Goal: Information Seeking & Learning: Learn about a topic

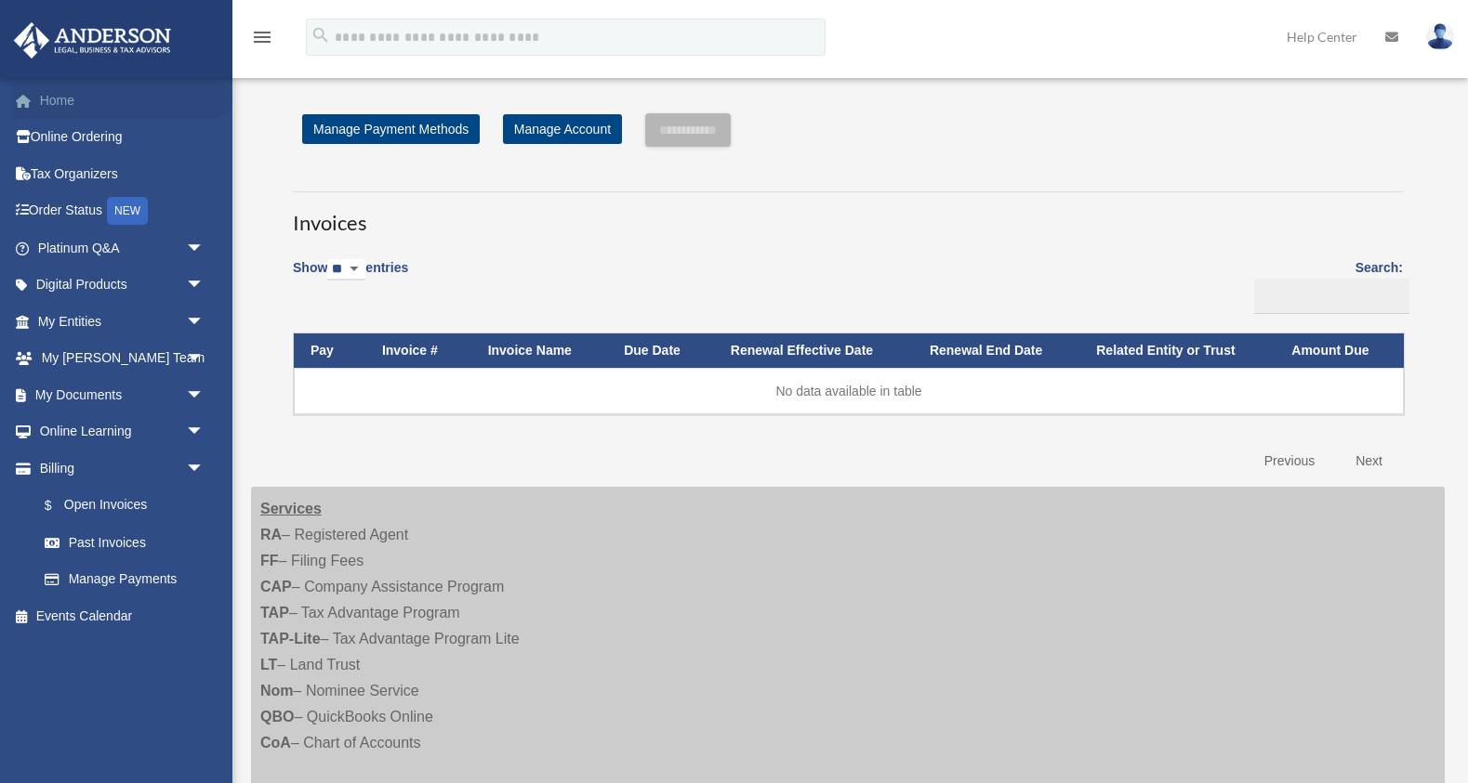
click at [61, 108] on link "Home" at bounding box center [122, 100] width 219 height 37
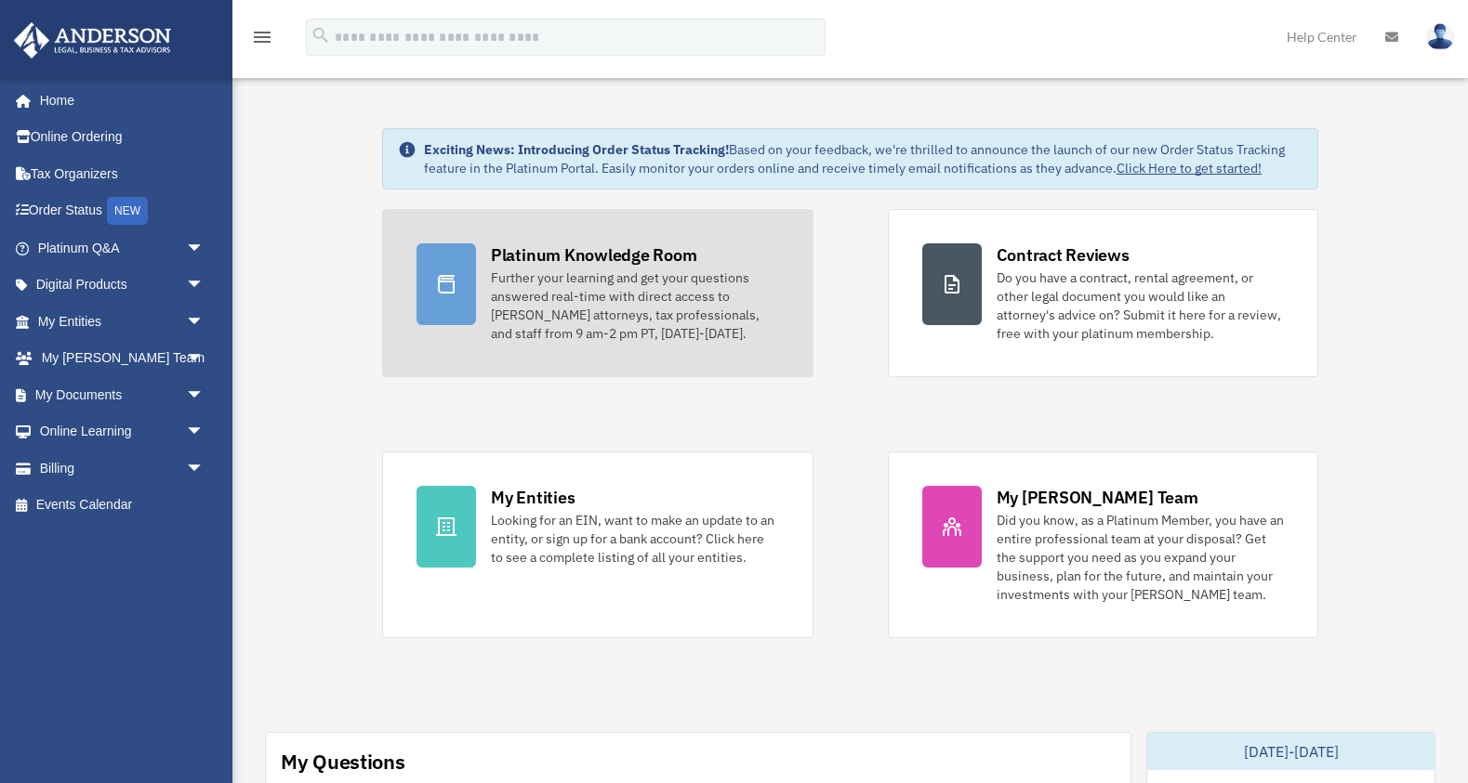
click at [658, 270] on div "Further your learning and get your questions answered real-time with direct acc…" at bounding box center [635, 306] width 288 height 74
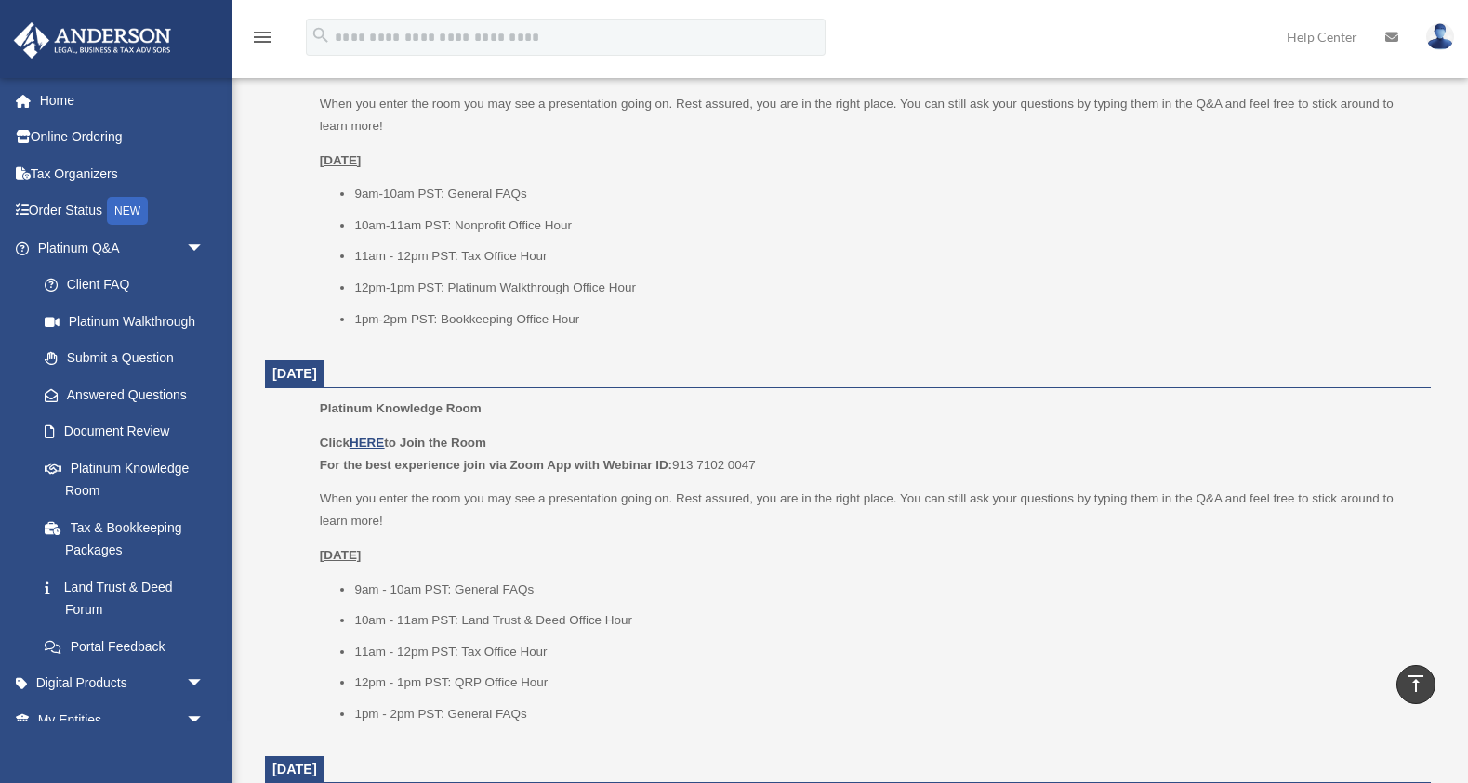
scroll to position [891, 0]
